Goal: Task Accomplishment & Management: Manage account settings

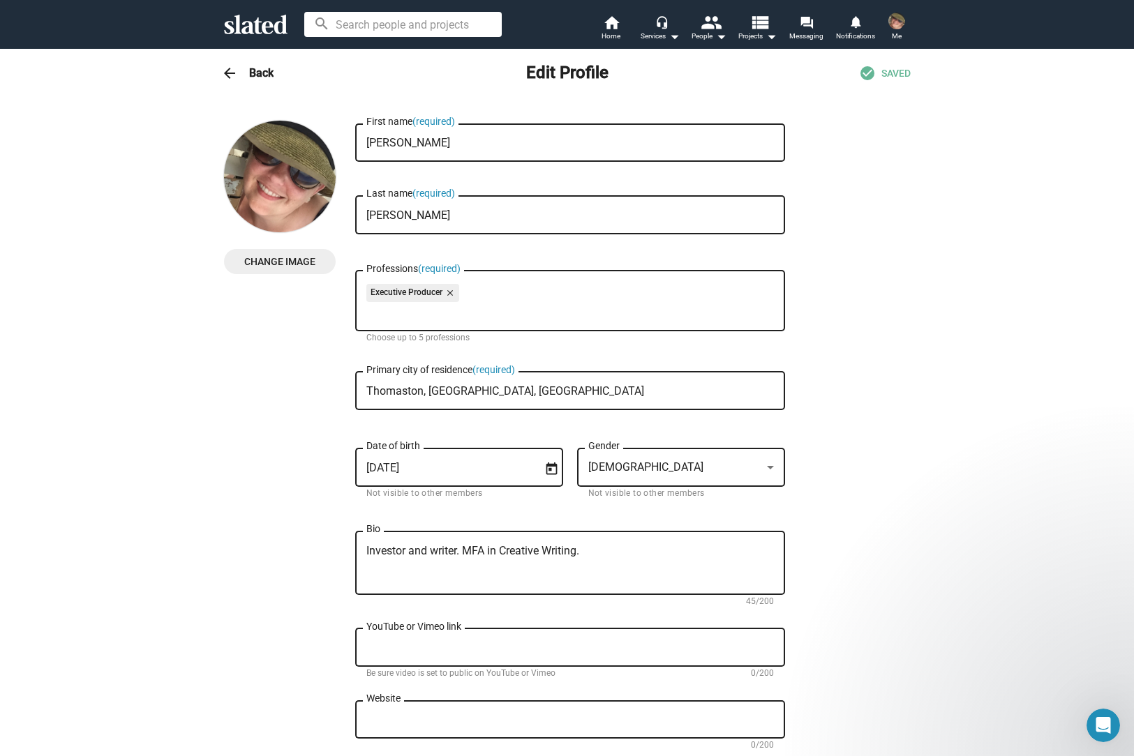
click at [902, 27] on img at bounding box center [896, 21] width 17 height 17
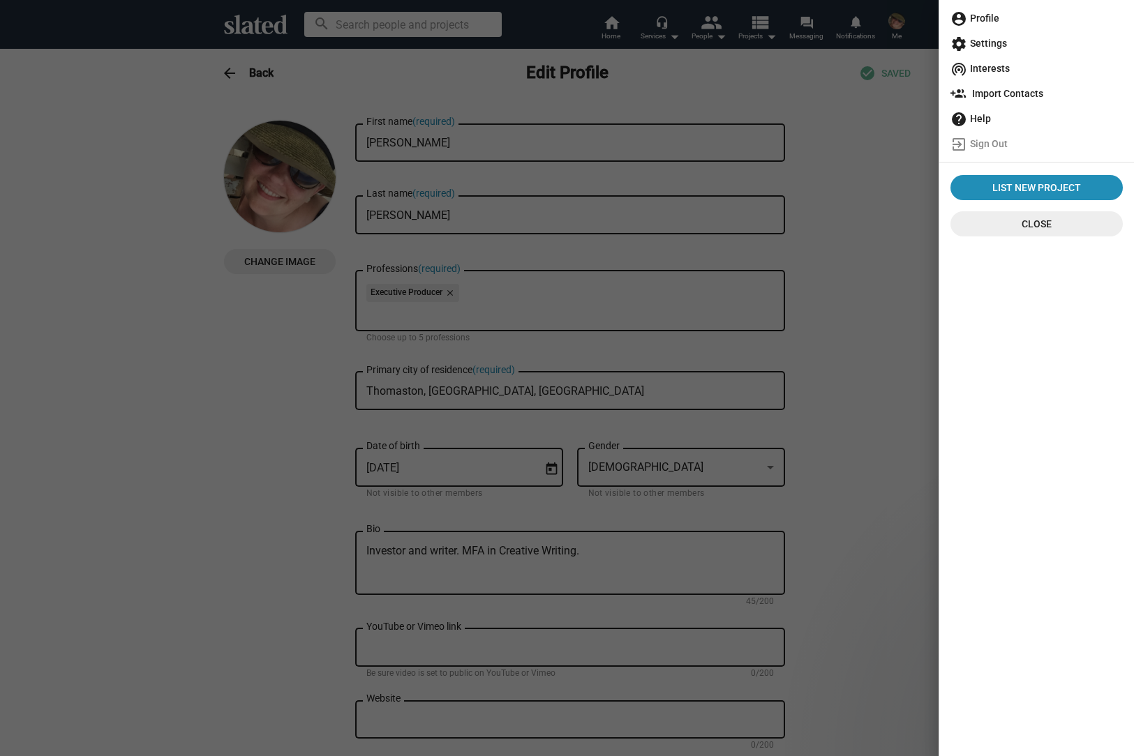
click at [1003, 16] on span "account_circle Profile" at bounding box center [1036, 18] width 172 height 25
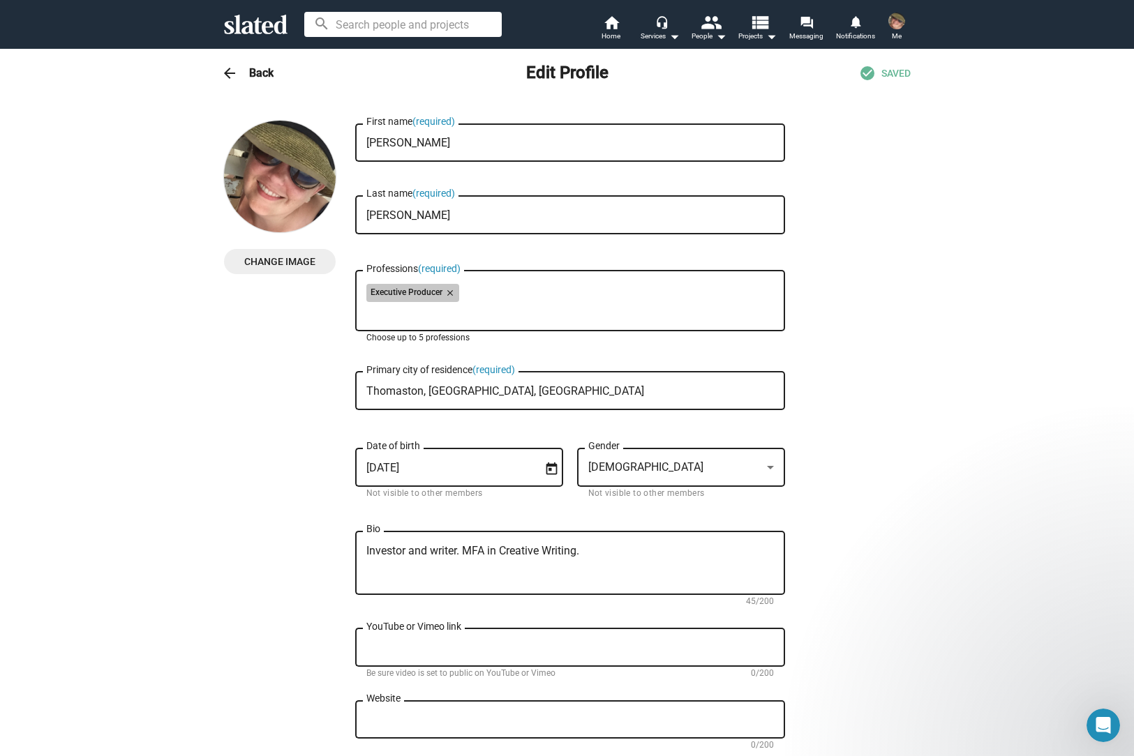
click at [420, 305] on div "Executive Producer close" at bounding box center [569, 295] width 407 height 22
click at [447, 293] on mat-icon "close" at bounding box center [448, 293] width 13 height 13
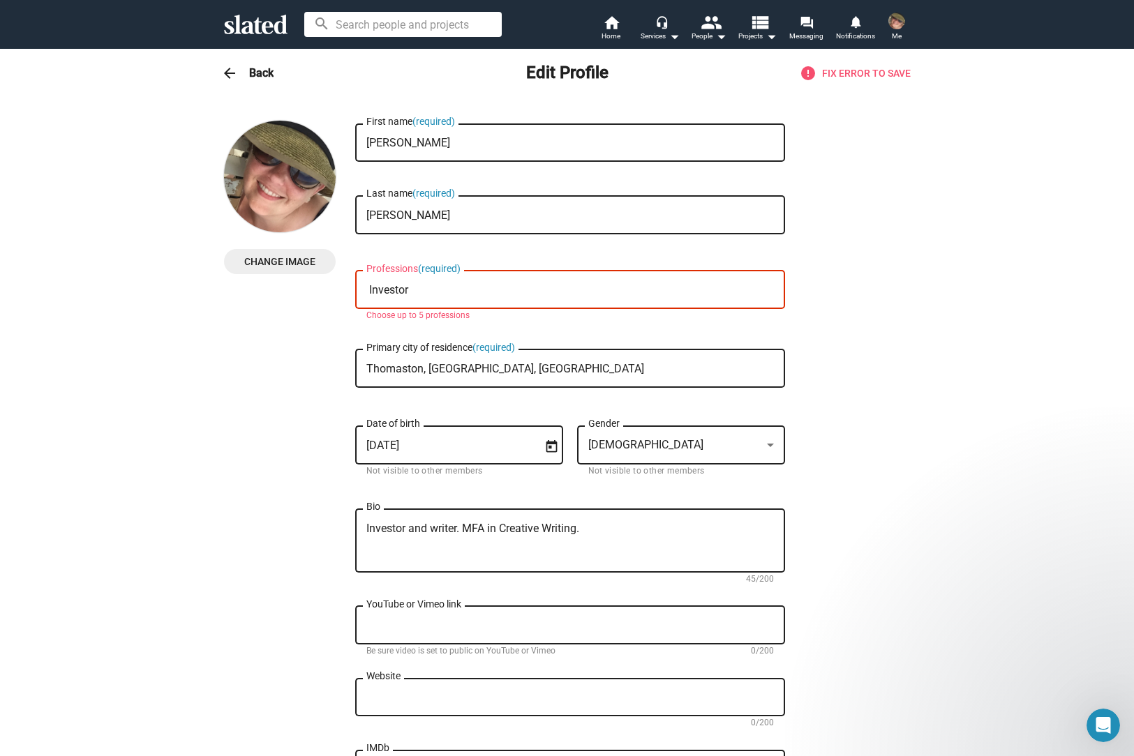
type input "Investor"
click at [433, 292] on input "Investor" at bounding box center [572, 290] width 407 height 13
